Goal: Manage account settings

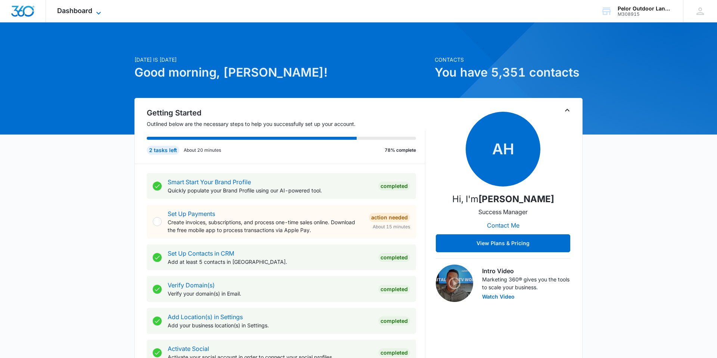
click at [65, 10] on span "Dashboard" at bounding box center [74, 11] width 35 height 8
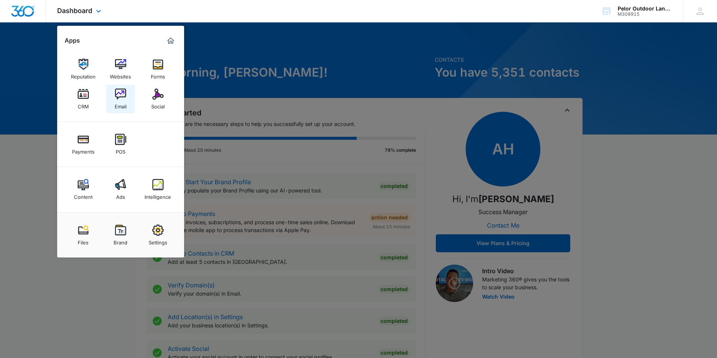
scroll to position [2, 0]
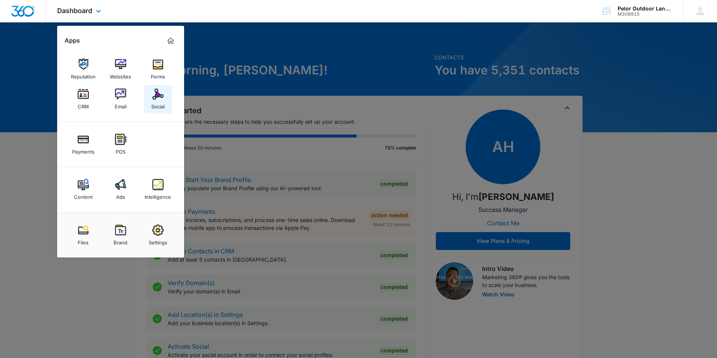
click at [157, 101] on div "Social" at bounding box center [157, 105] width 13 height 10
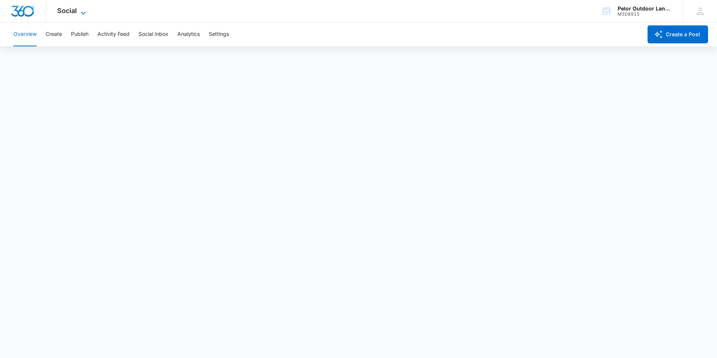
click at [73, 13] on span "Social" at bounding box center [67, 11] width 20 height 8
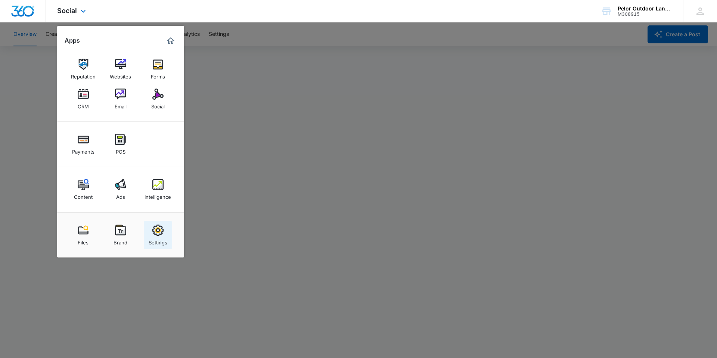
click at [161, 230] on img at bounding box center [157, 229] width 11 height 11
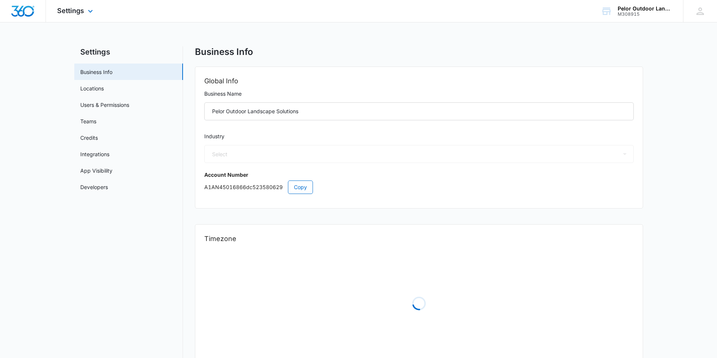
select select "5"
select select "US"
select select "America/New_York"
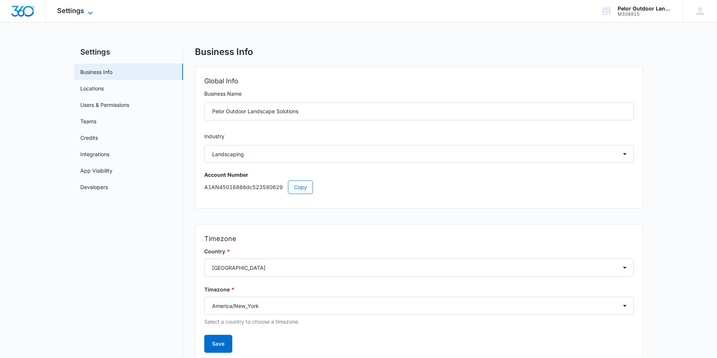
click at [86, 10] on icon at bounding box center [90, 13] width 9 height 9
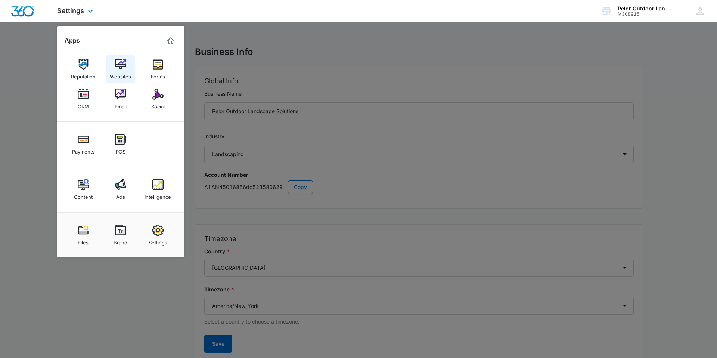
click at [121, 62] on img at bounding box center [120, 64] width 11 height 11
